Goal: Find specific page/section: Find specific page/section

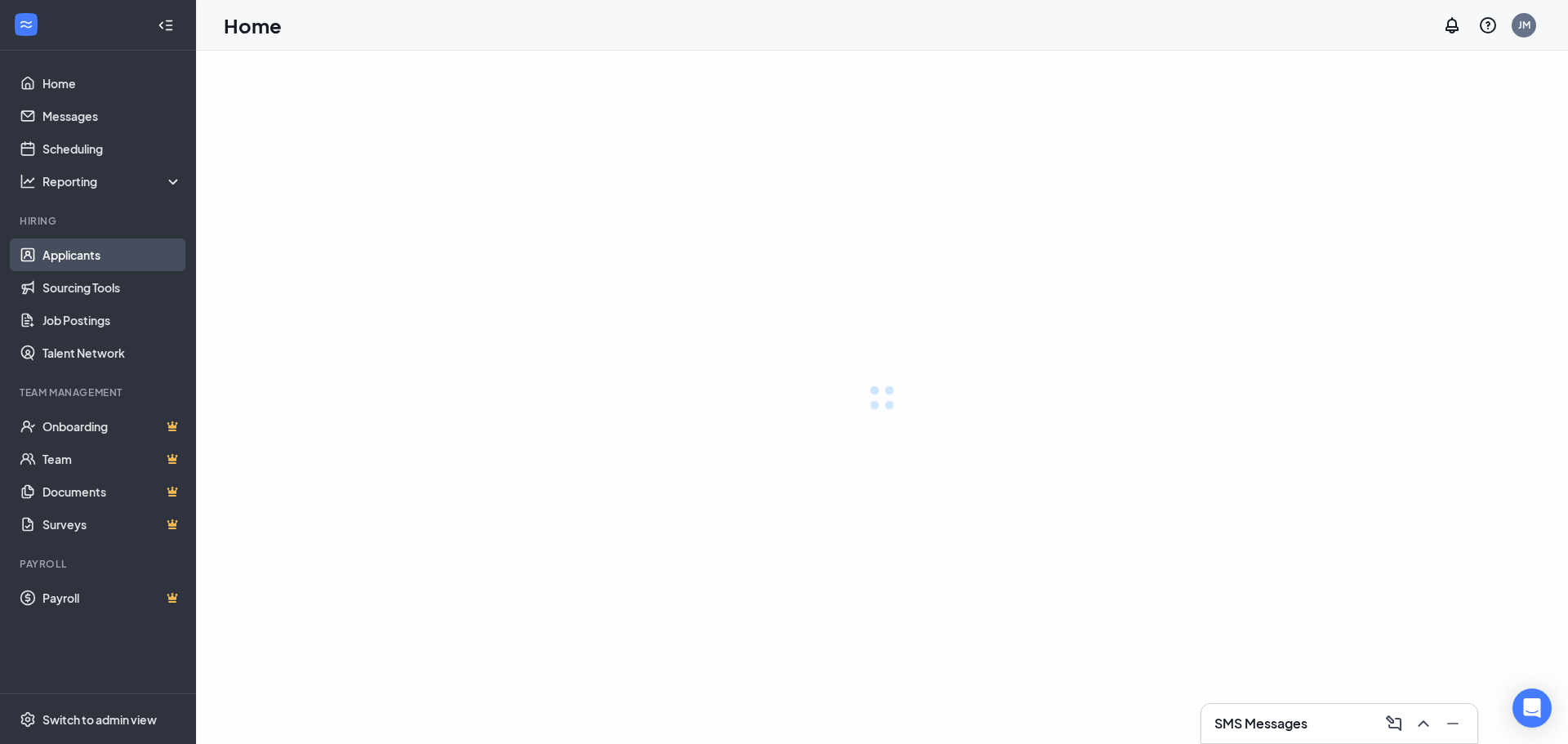
click at [84, 253] on link "Applicants" at bounding box center [112, 255] width 140 height 32
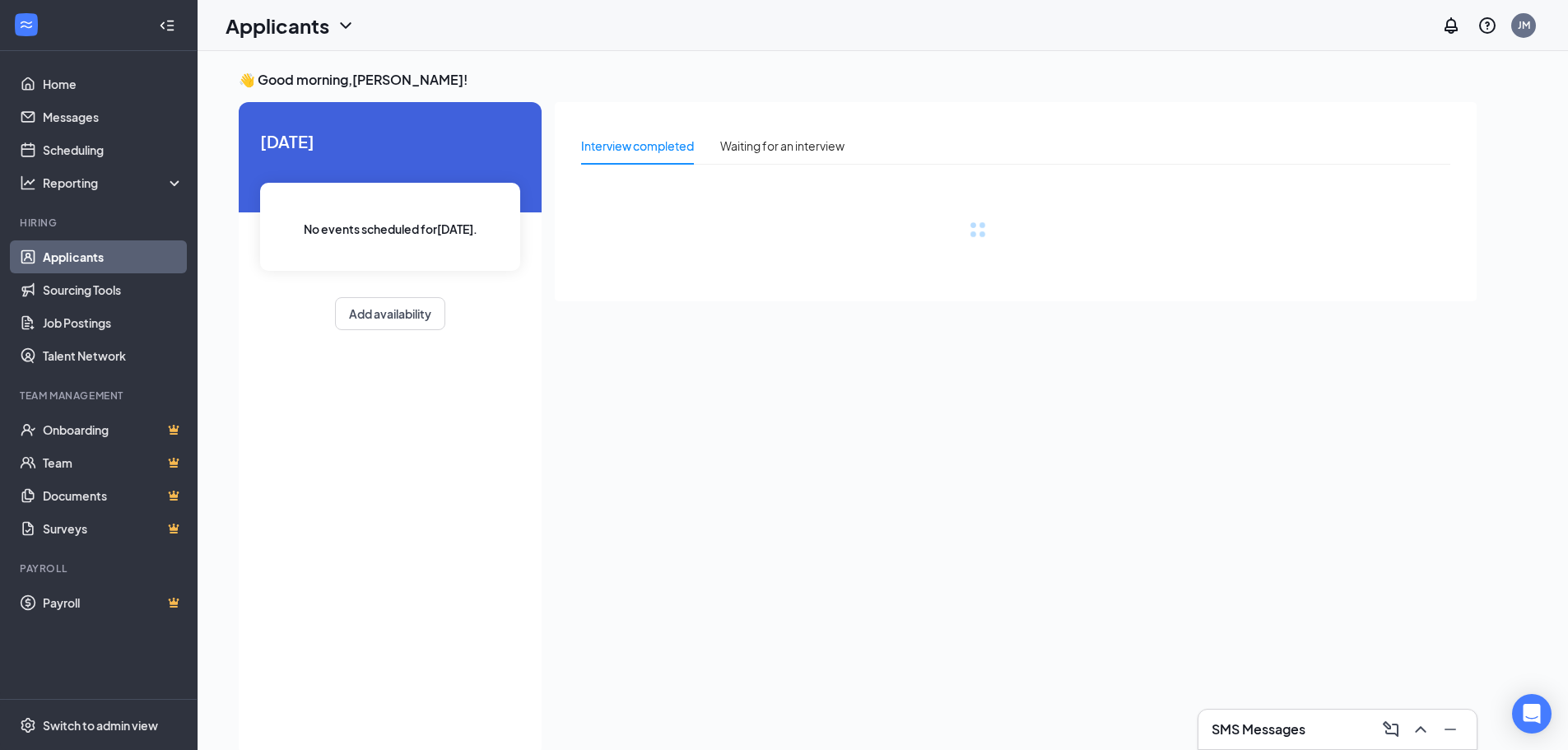
click at [84, 255] on link "Applicants" at bounding box center [113, 257] width 141 height 33
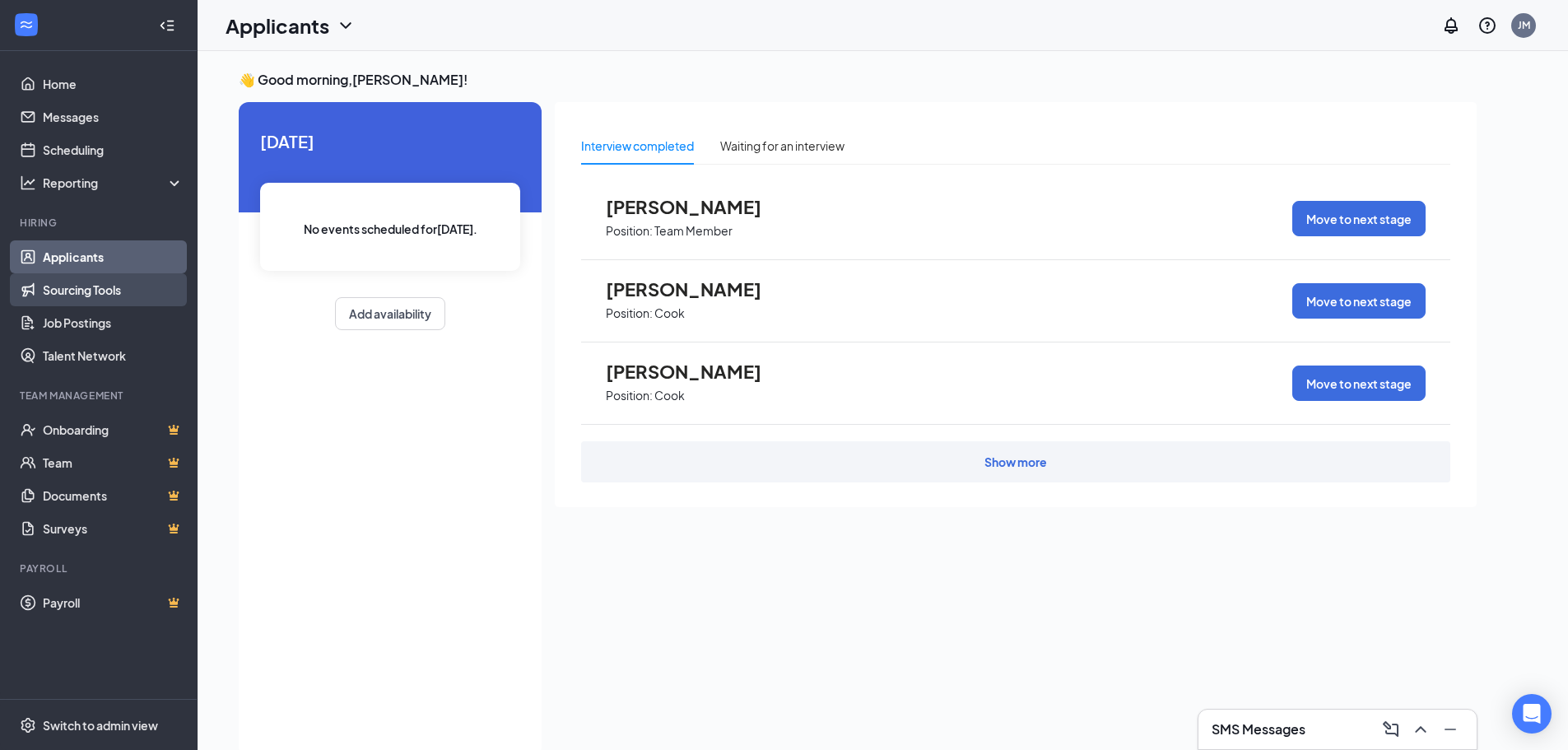
click at [91, 281] on link "Sourcing Tools" at bounding box center [113, 290] width 141 height 33
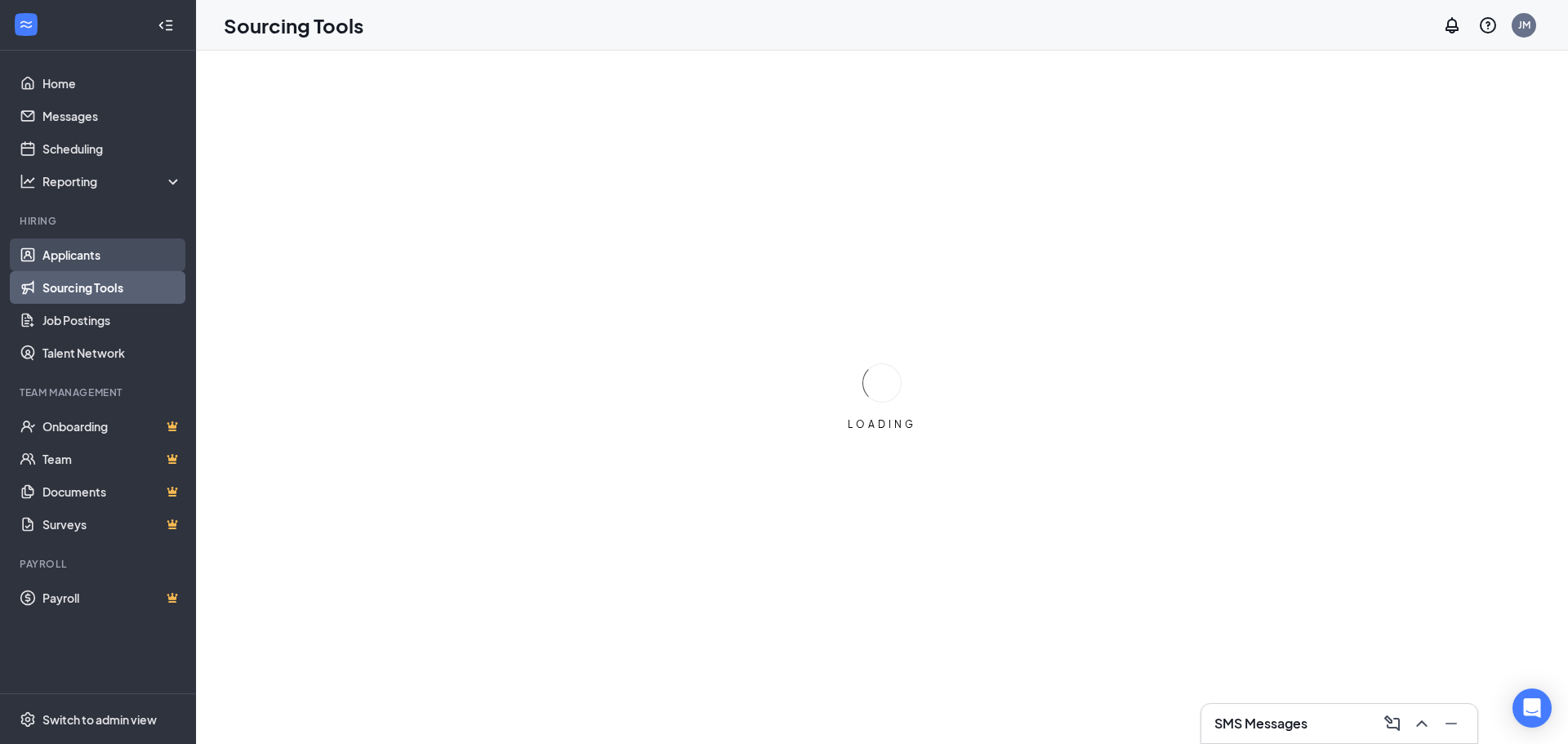
click at [83, 253] on link "Applicants" at bounding box center [112, 255] width 140 height 32
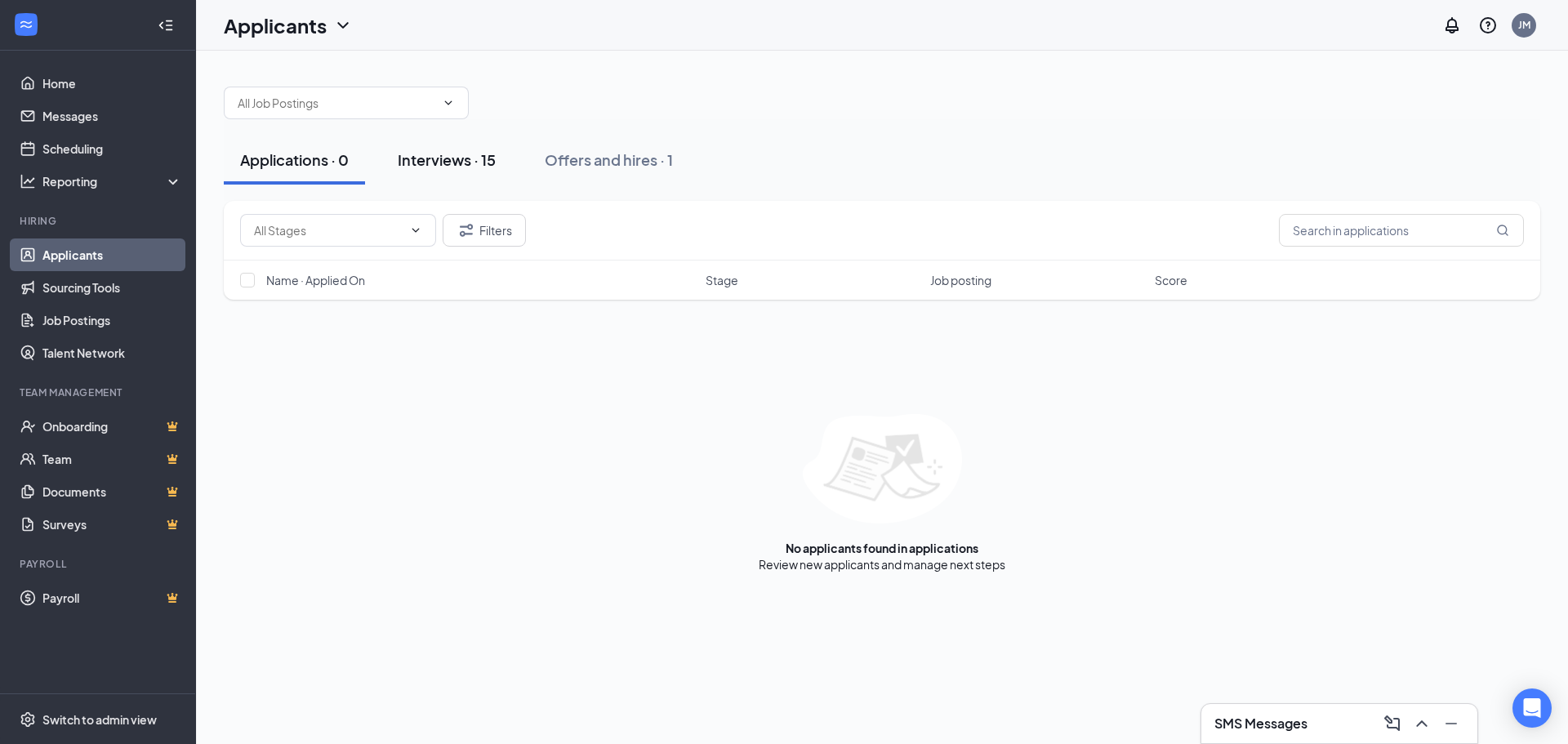
click at [449, 167] on div "Interviews · 15" at bounding box center [446, 159] width 98 height 20
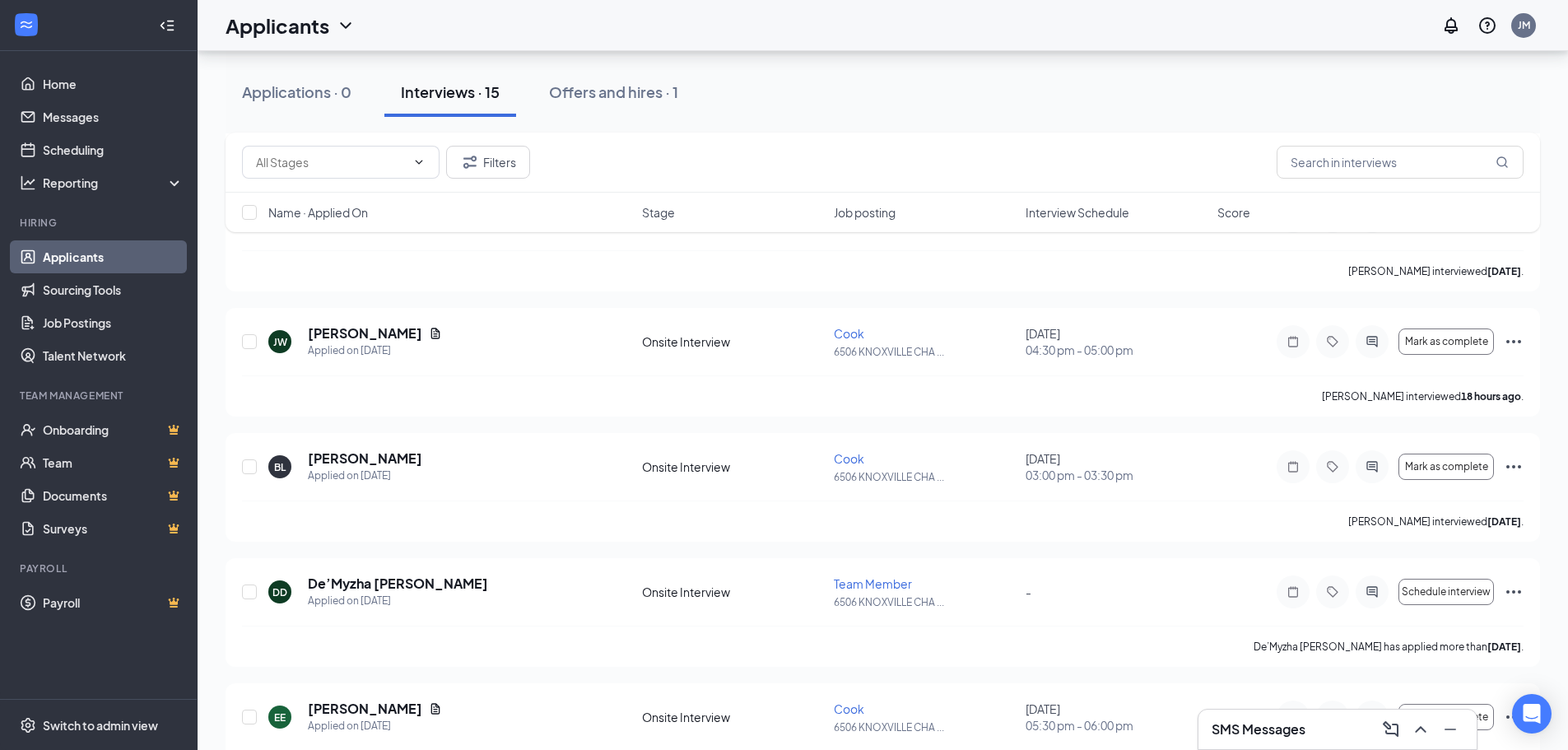
scroll to position [131, 0]
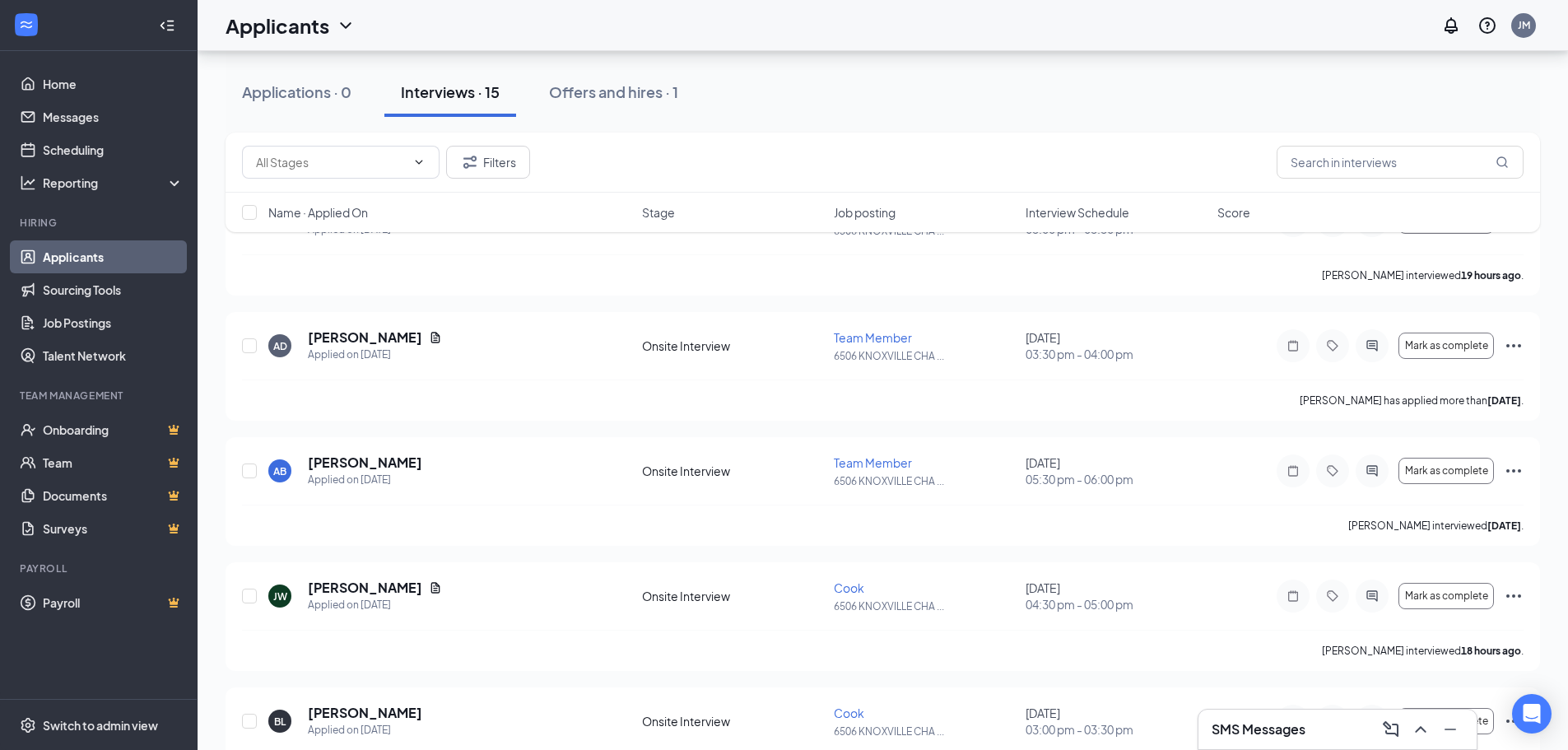
click at [635, 63] on div "Applications · 0 Interviews · 15 Offers and hires · 1" at bounding box center [882, 92] width 1314 height 82
click at [643, 86] on div "Offers and hires · 1" at bounding box center [613, 91] width 129 height 20
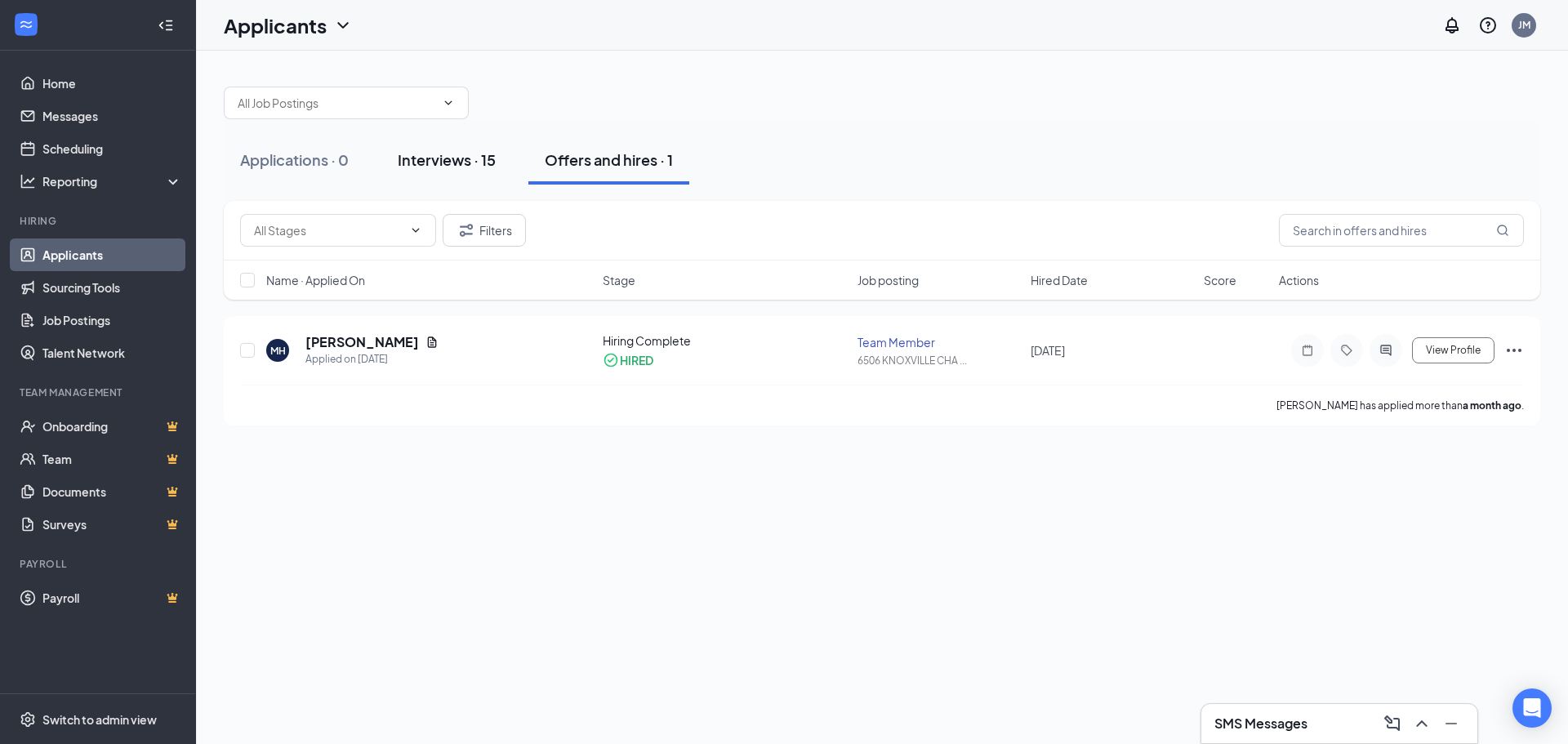
click at [475, 155] on div "Interviews · 15" at bounding box center [446, 159] width 98 height 20
